Goal: Task Accomplishment & Management: Manage account settings

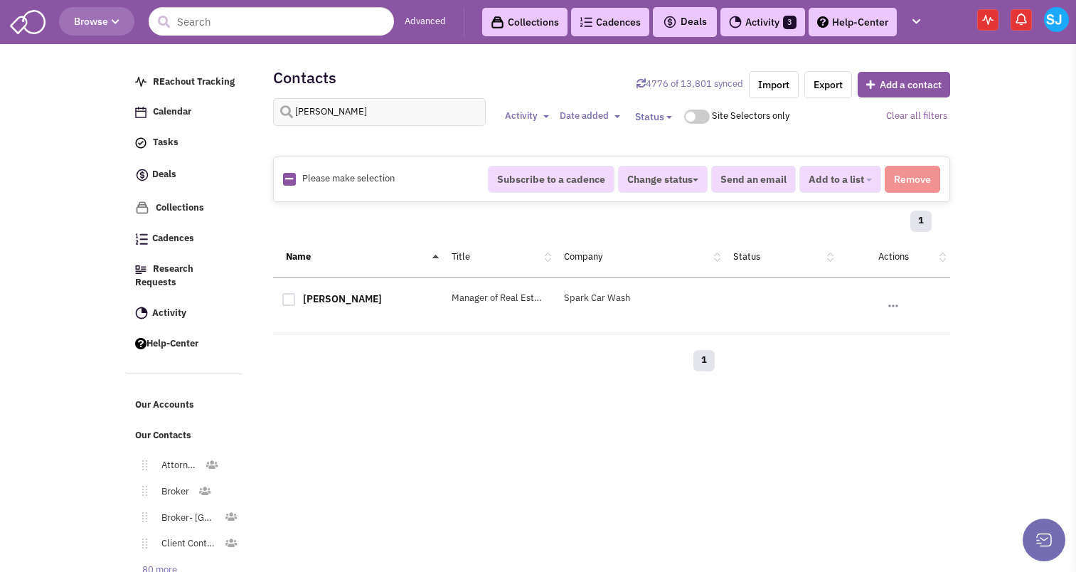
select select
click at [347, 116] on input "[PERSON_NAME]" at bounding box center [379, 112] width 213 height 28
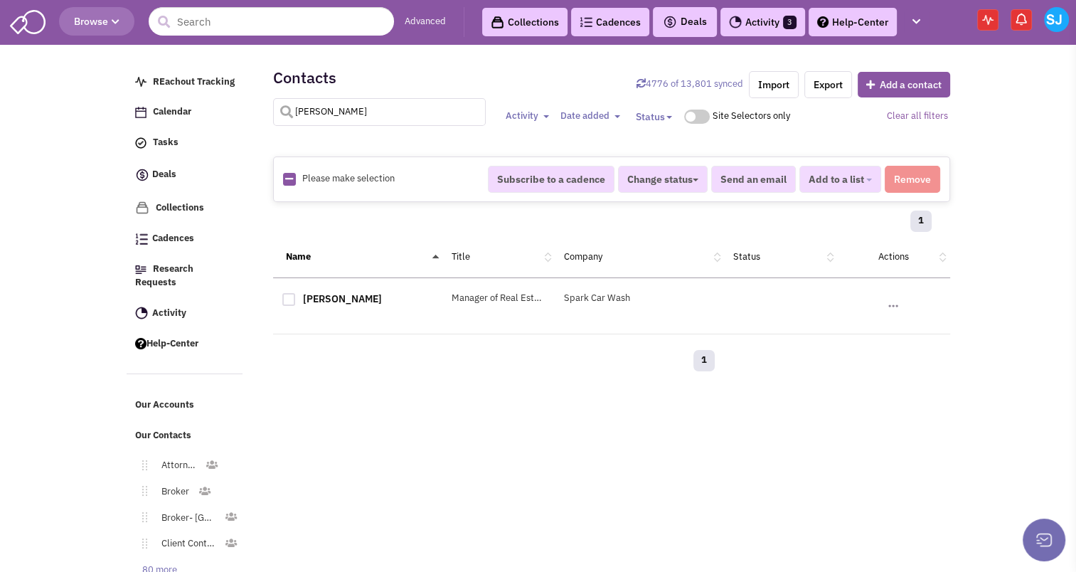
type input "[PERSON_NAME]"
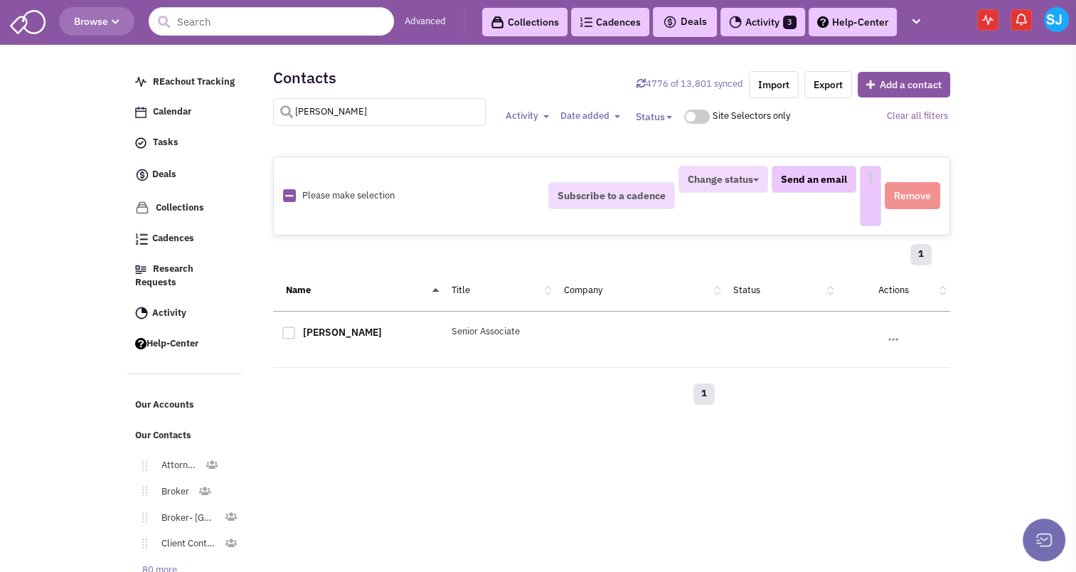
select select
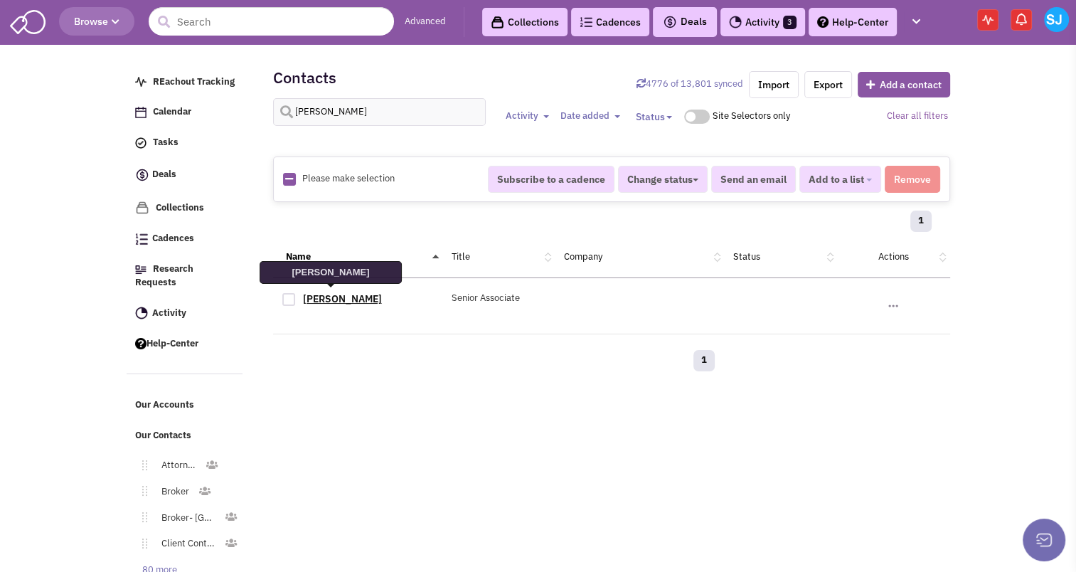
click at [309, 297] on link "[PERSON_NAME]" at bounding box center [342, 298] width 79 height 13
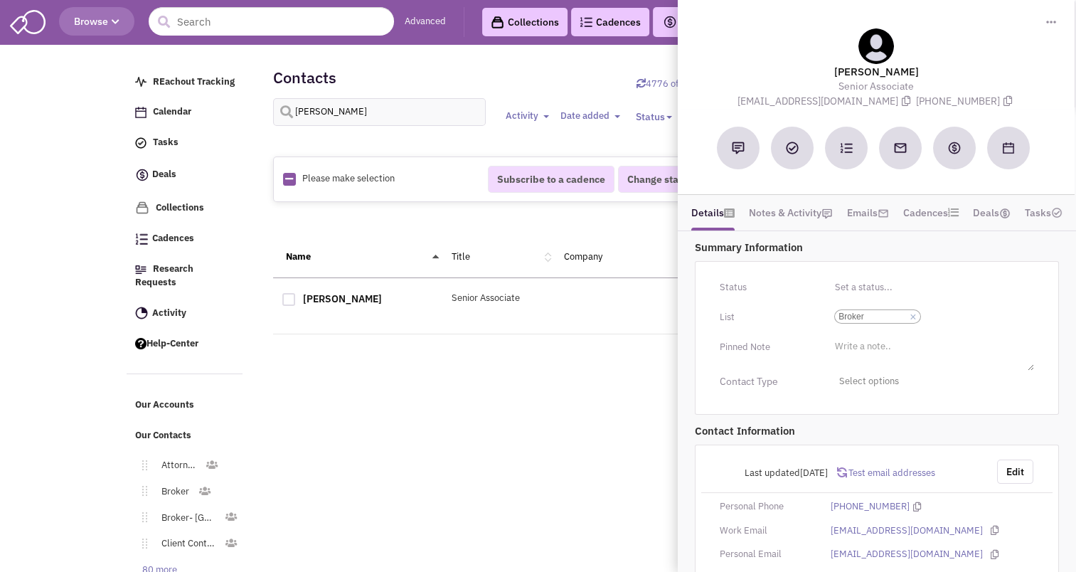
click at [944, 321] on input "Select a list... Broker Select a list... × Broker" at bounding box center [939, 316] width 31 height 14
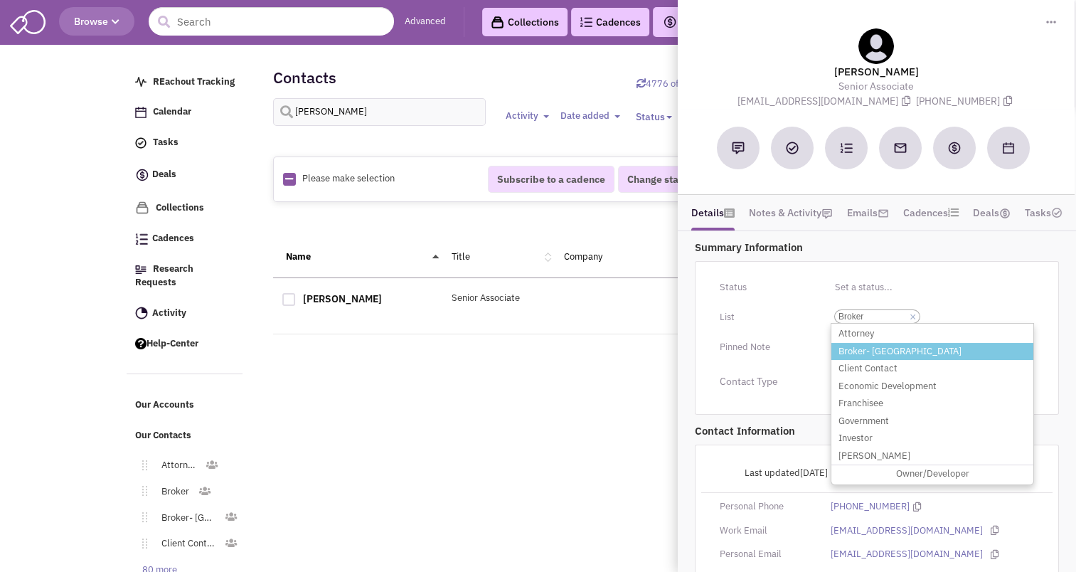
click at [863, 350] on li "Broker- [GEOGRAPHIC_DATA]" at bounding box center [932, 352] width 202 height 18
click at [0, 0] on select "Select a list... Broker" at bounding box center [0, 0] width 0 height 0
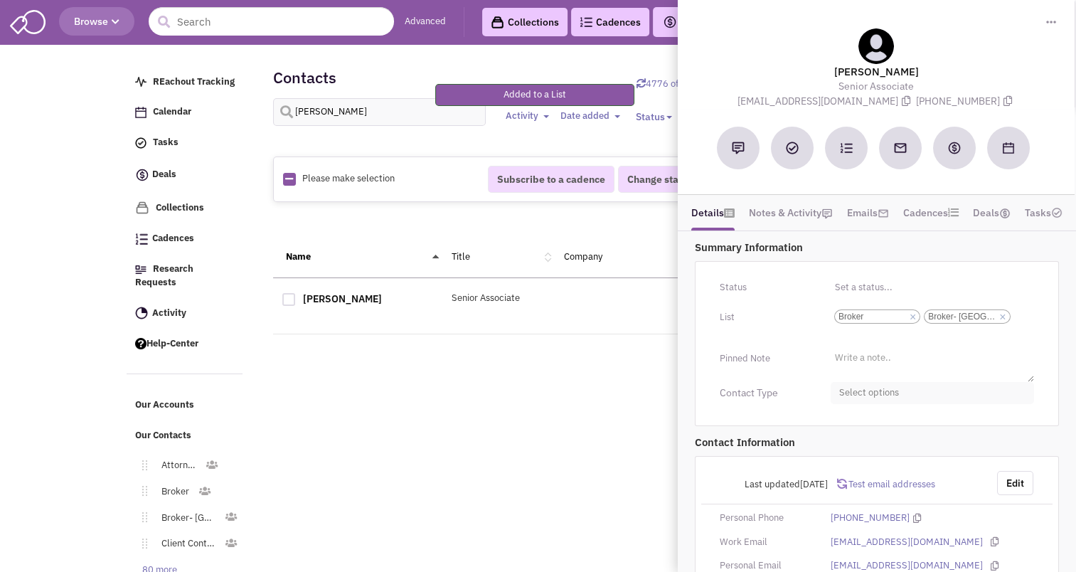
click at [865, 382] on span "Select options" at bounding box center [932, 393] width 203 height 22
click at [846, 451] on div at bounding box center [844, 449] width 13 height 13
checkbox input "true"
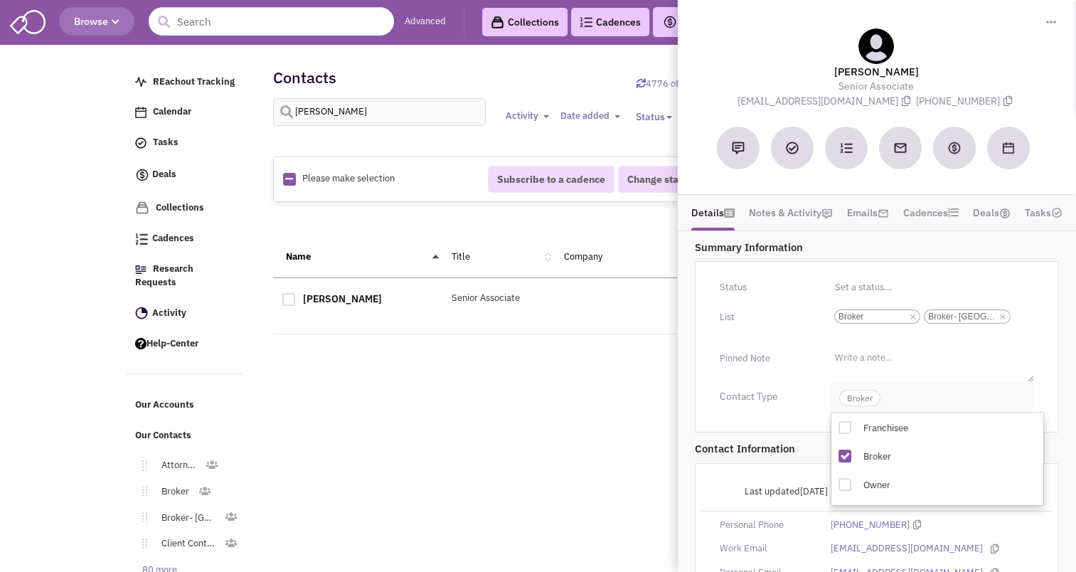
click at [861, 395] on span "Broker" at bounding box center [859, 398] width 41 height 16
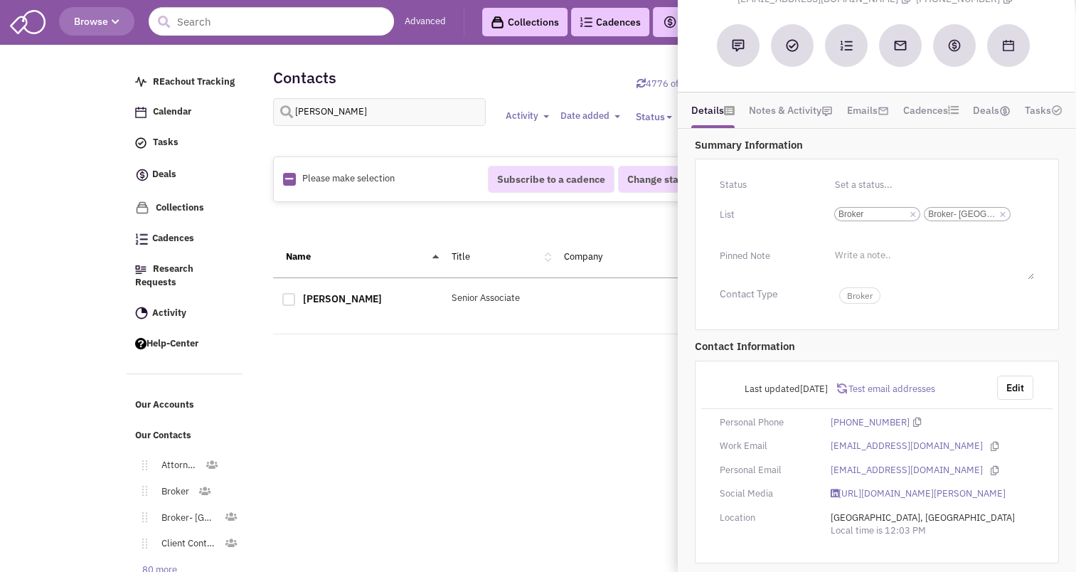
scroll to position [62, 0]
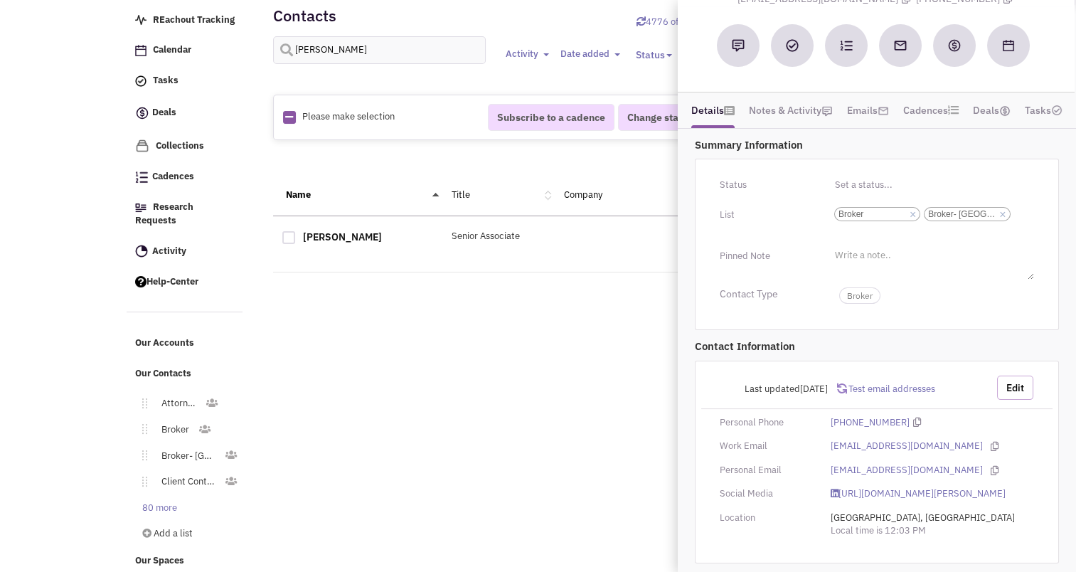
click at [1015, 375] on button "Edit" at bounding box center [1015, 387] width 36 height 24
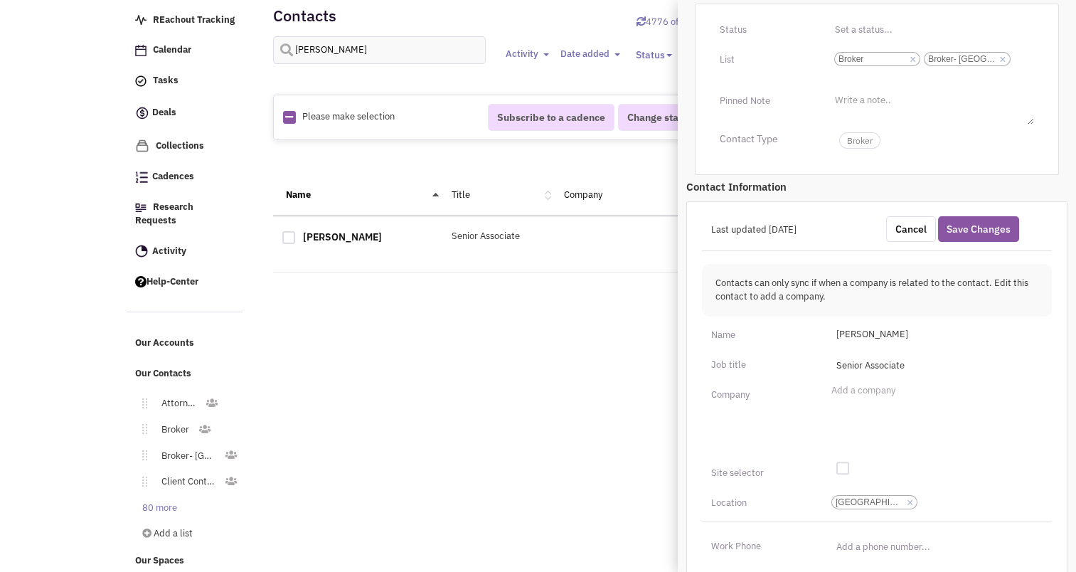
scroll to position [318, 0]
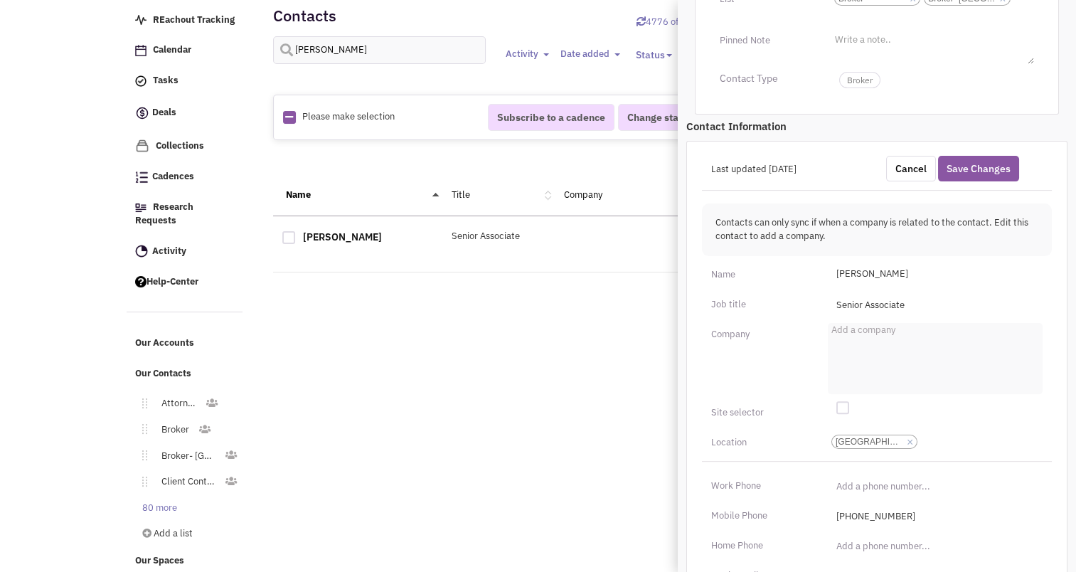
click at [896, 346] on ul "Add a company" at bounding box center [935, 358] width 215 height 71
click at [0, 0] on select "Add a company" at bounding box center [0, 0] width 0 height 0
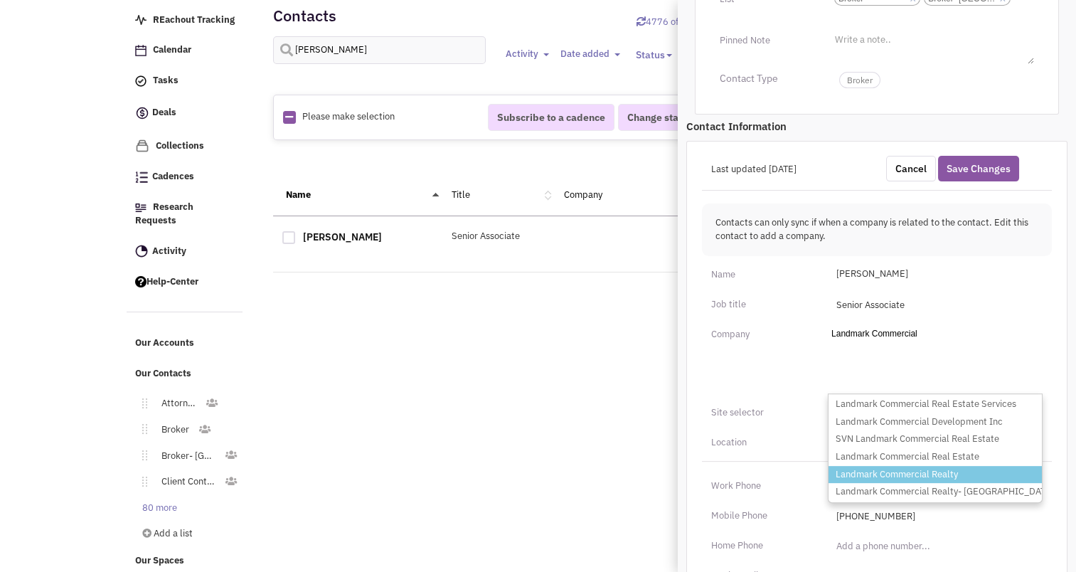
type input "Landmark Commercial"
click at [900, 472] on li "Landmark Commercial Realty" at bounding box center [934, 475] width 213 height 18
click at [0, 0] on select "Add a company Landmark Commercial Landmark Commercial Real Estate Services Land…" at bounding box center [0, 0] width 0 height 0
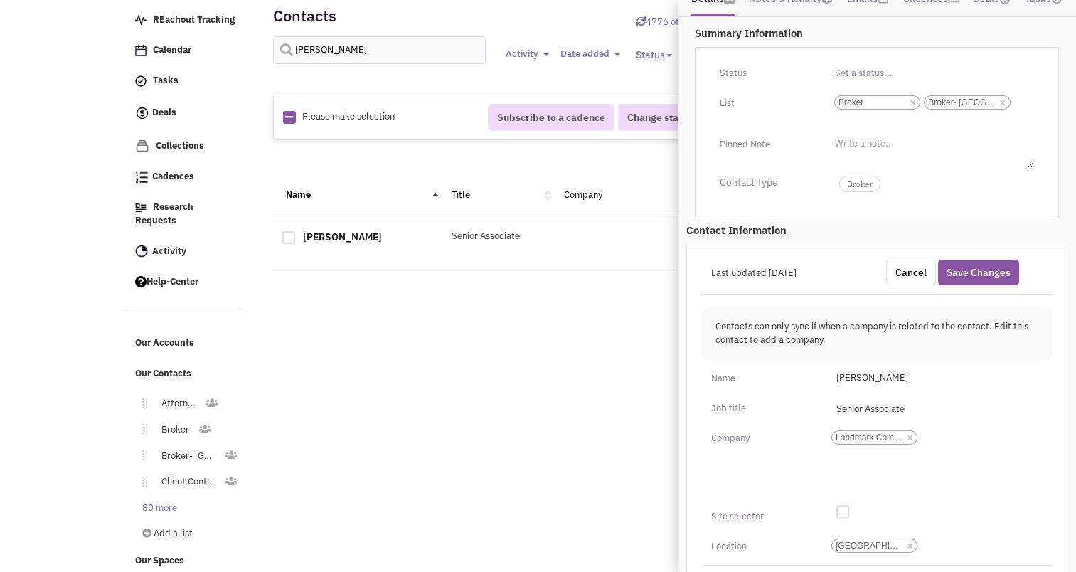
scroll to position [182, 0]
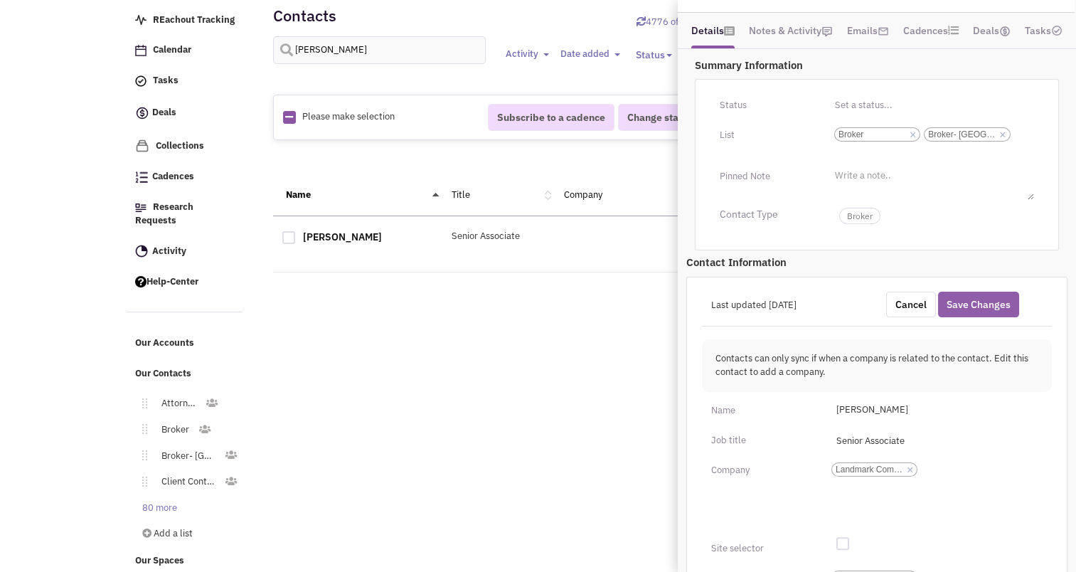
click at [1001, 296] on button "Save Changes" at bounding box center [978, 305] width 81 height 26
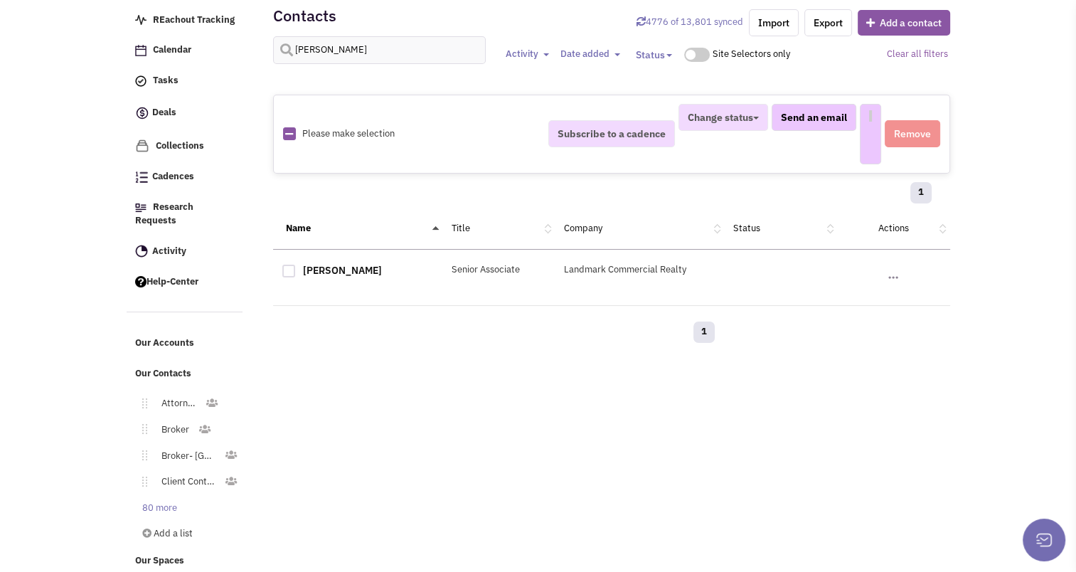
select select
